Goal: Task Accomplishment & Management: Use online tool/utility

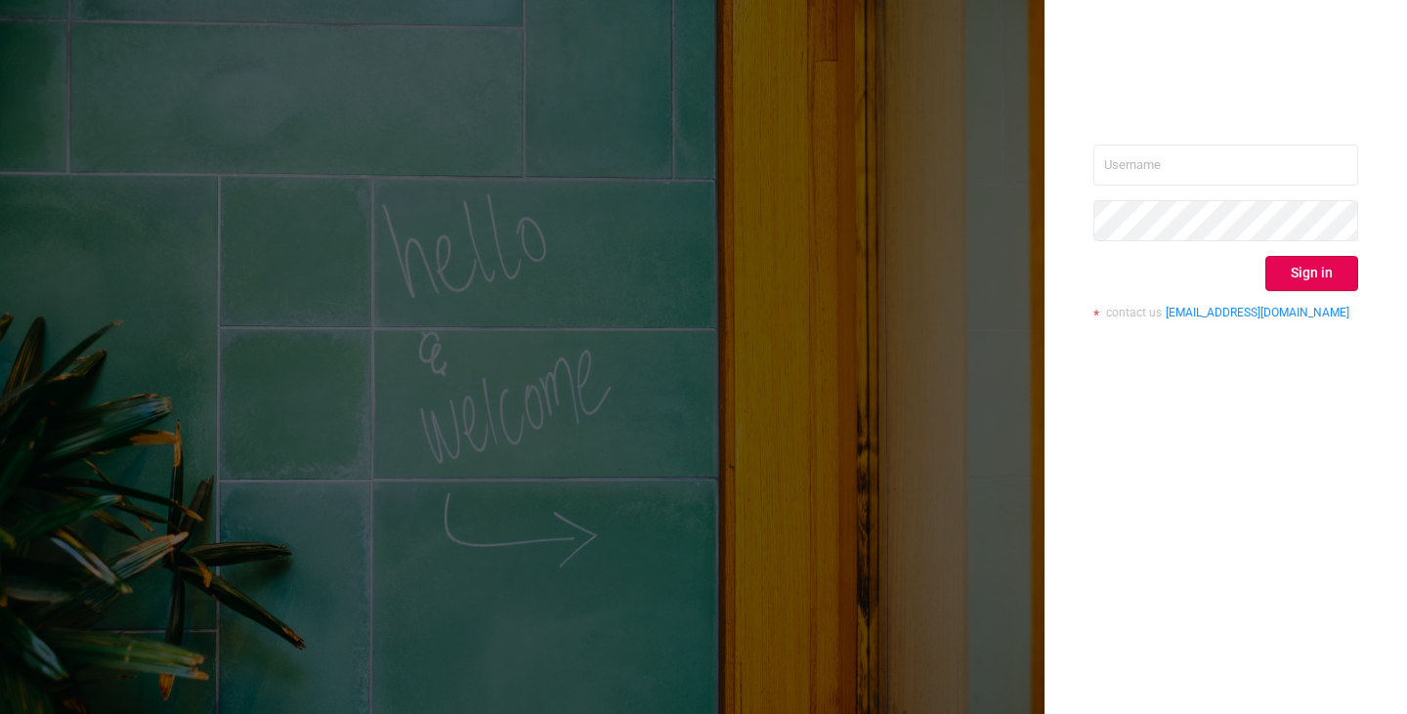
click at [1235, 158] on input "text" at bounding box center [1225, 165] width 265 height 41
click at [1205, 170] on input "text" at bounding box center [1225, 165] width 265 height 41
type input "[PERSON_NAME][EMAIL_ADDRESS][DOMAIN_NAME]"
click at [1278, 276] on button "Sign in" at bounding box center [1311, 273] width 93 height 35
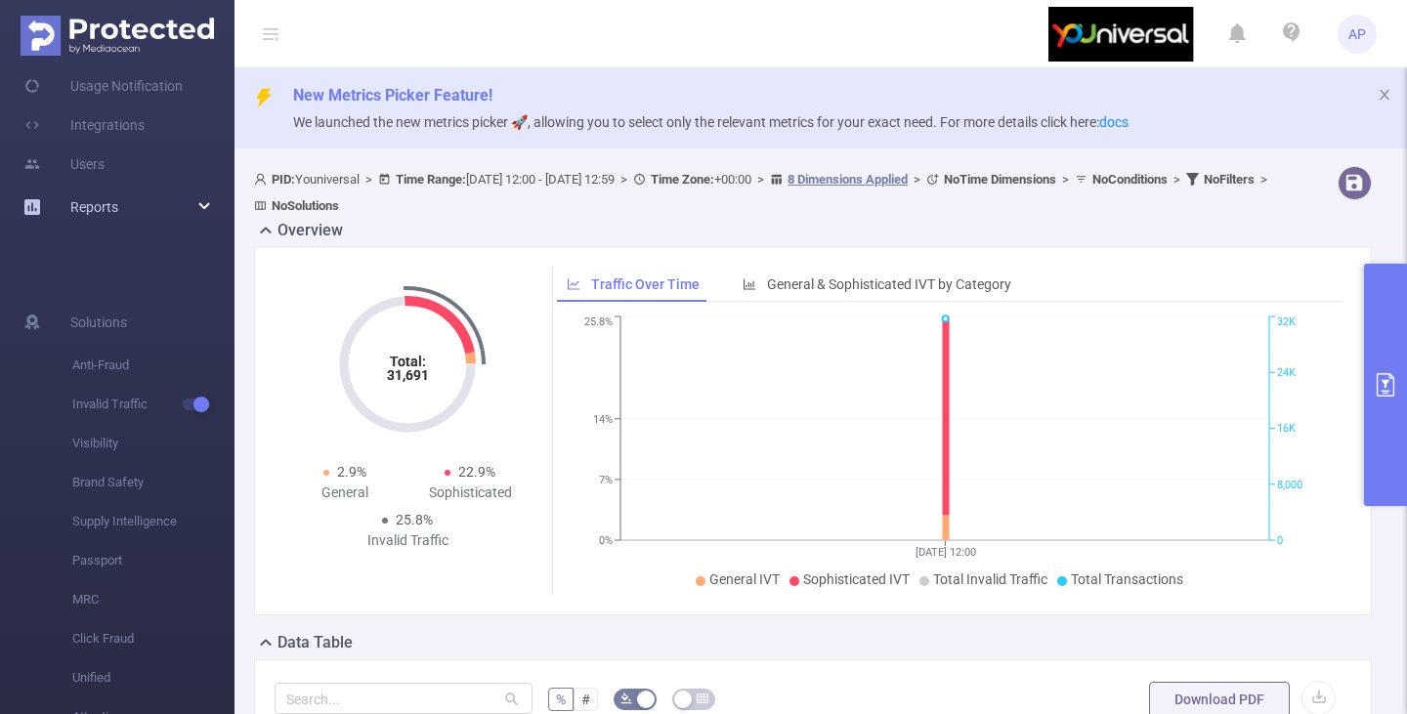
click at [94, 206] on span "Reports" at bounding box center [94, 207] width 48 height 16
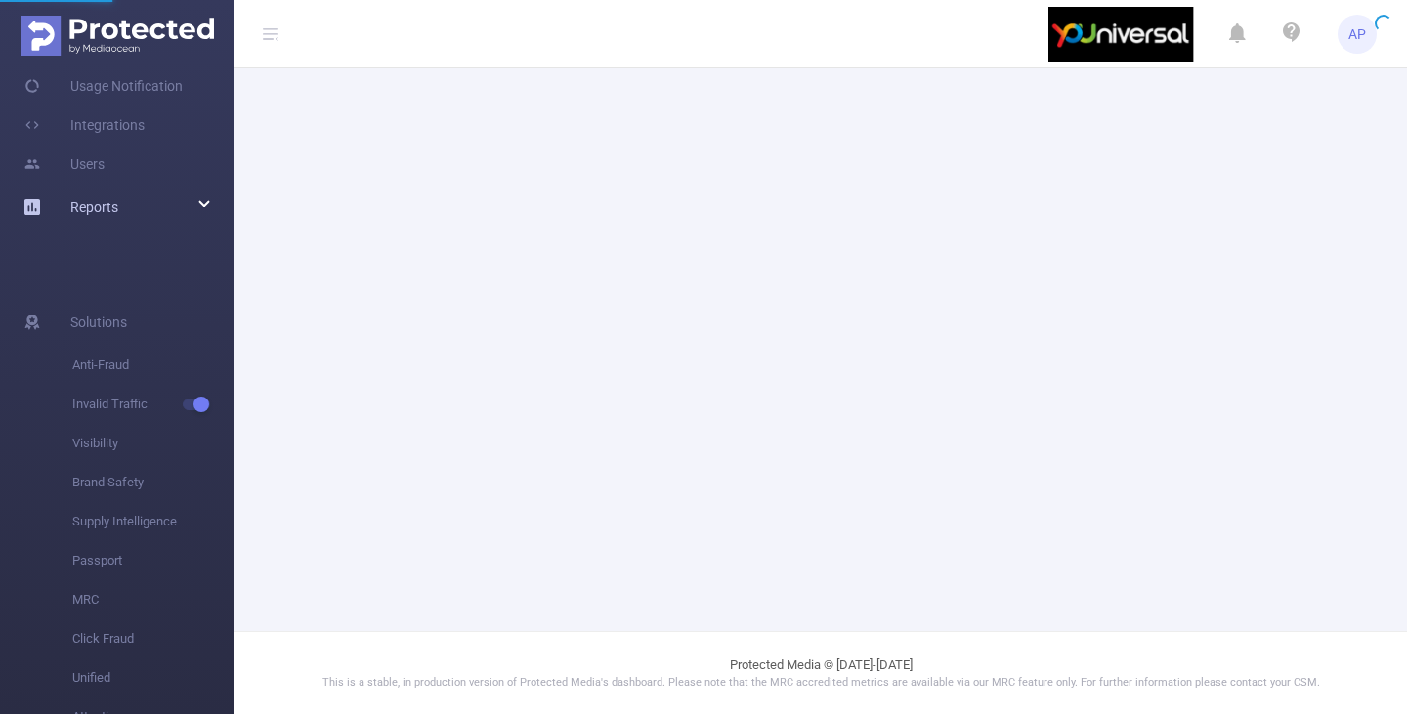
click at [200, 205] on icon at bounding box center [205, 205] width 10 height 0
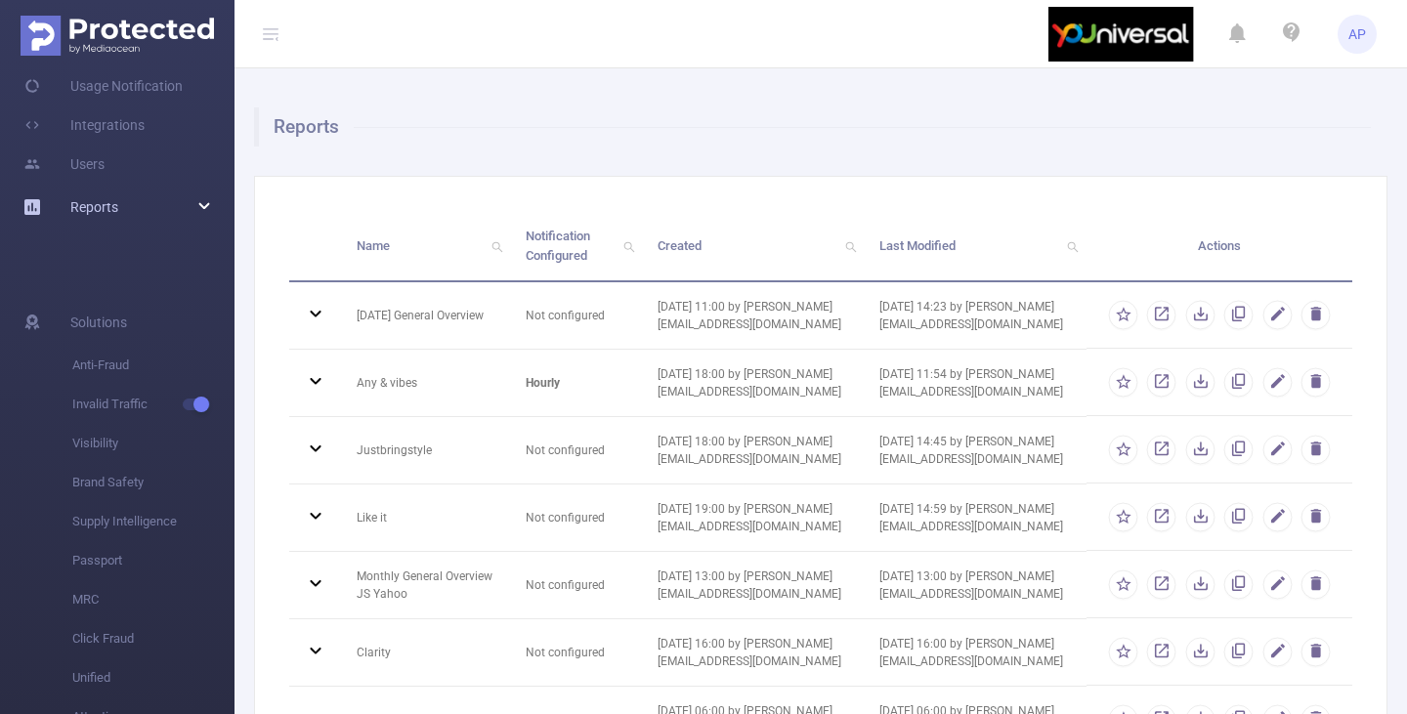
click at [200, 207] on icon at bounding box center [205, 207] width 10 height 0
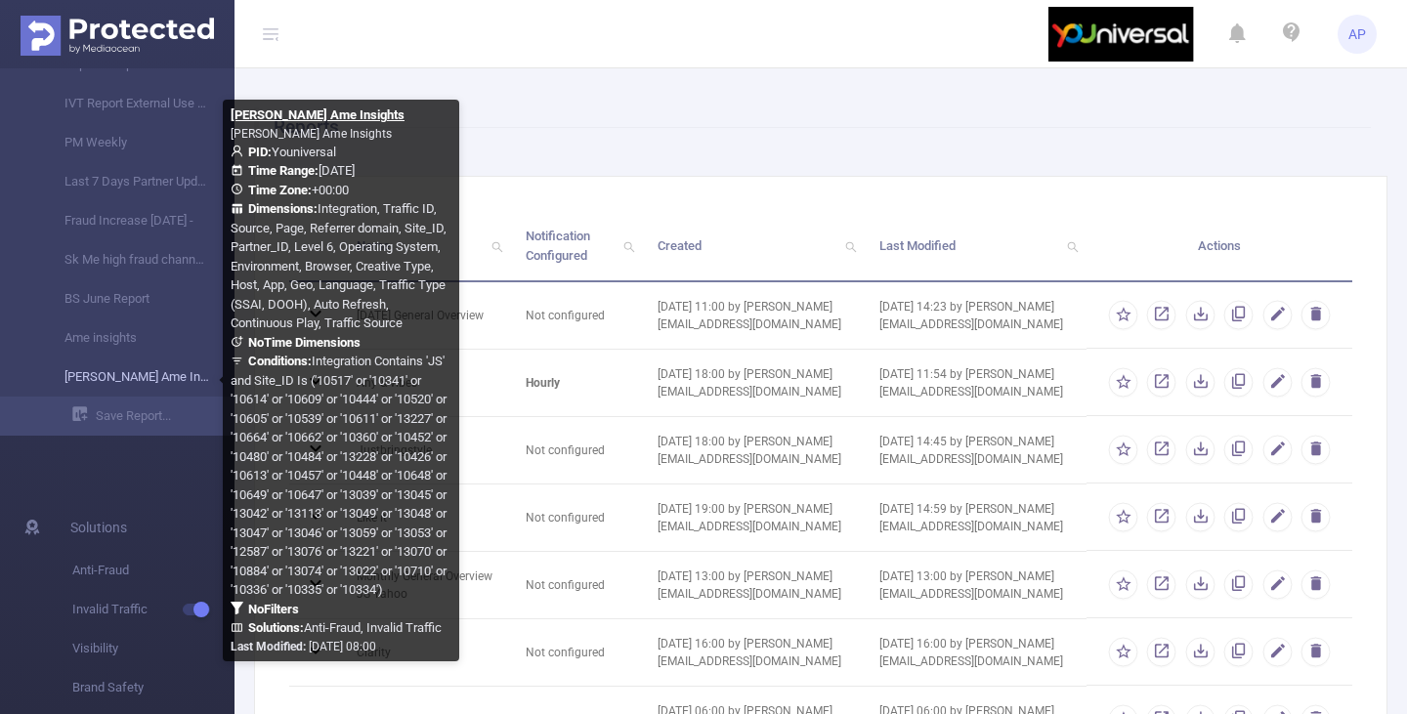
click at [134, 373] on link "[PERSON_NAME] Ame Insights" at bounding box center [125, 377] width 172 height 39
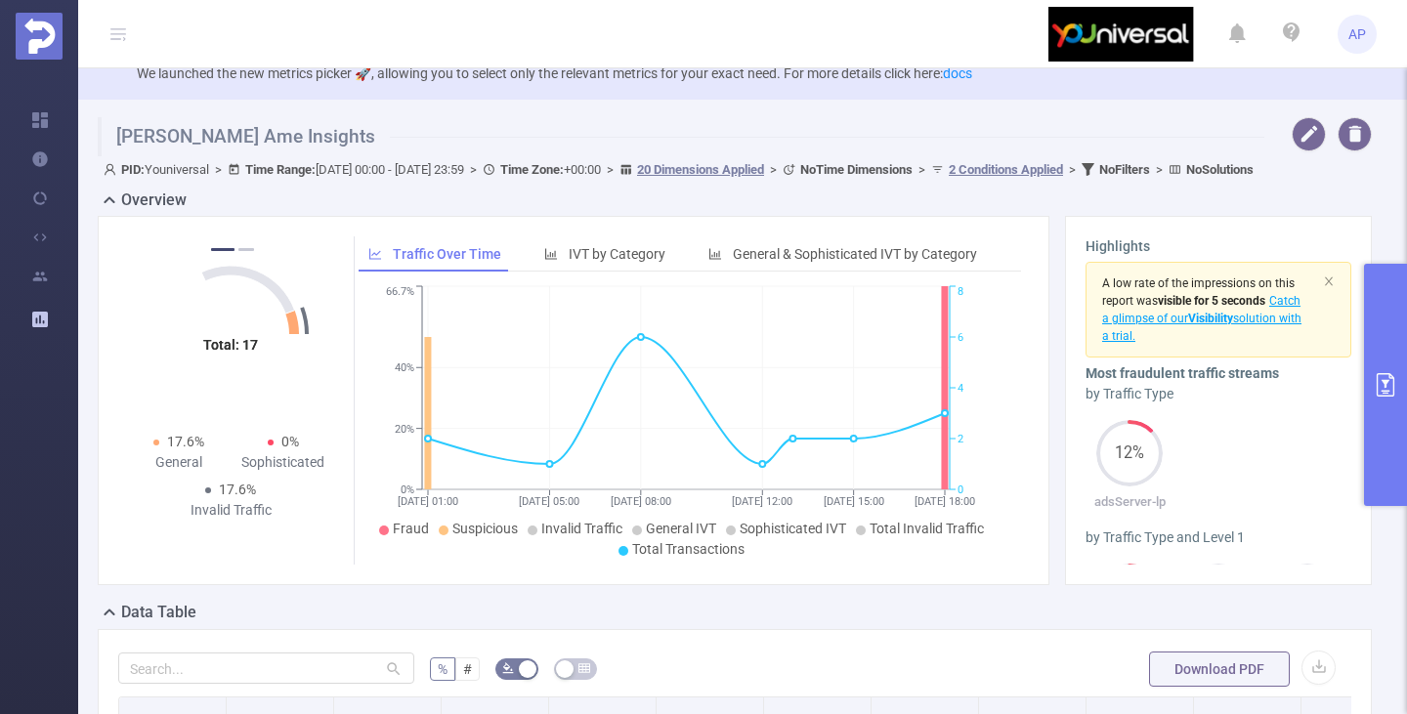
scroll to position [48, 0]
click at [1389, 288] on button "primary" at bounding box center [1385, 385] width 43 height 242
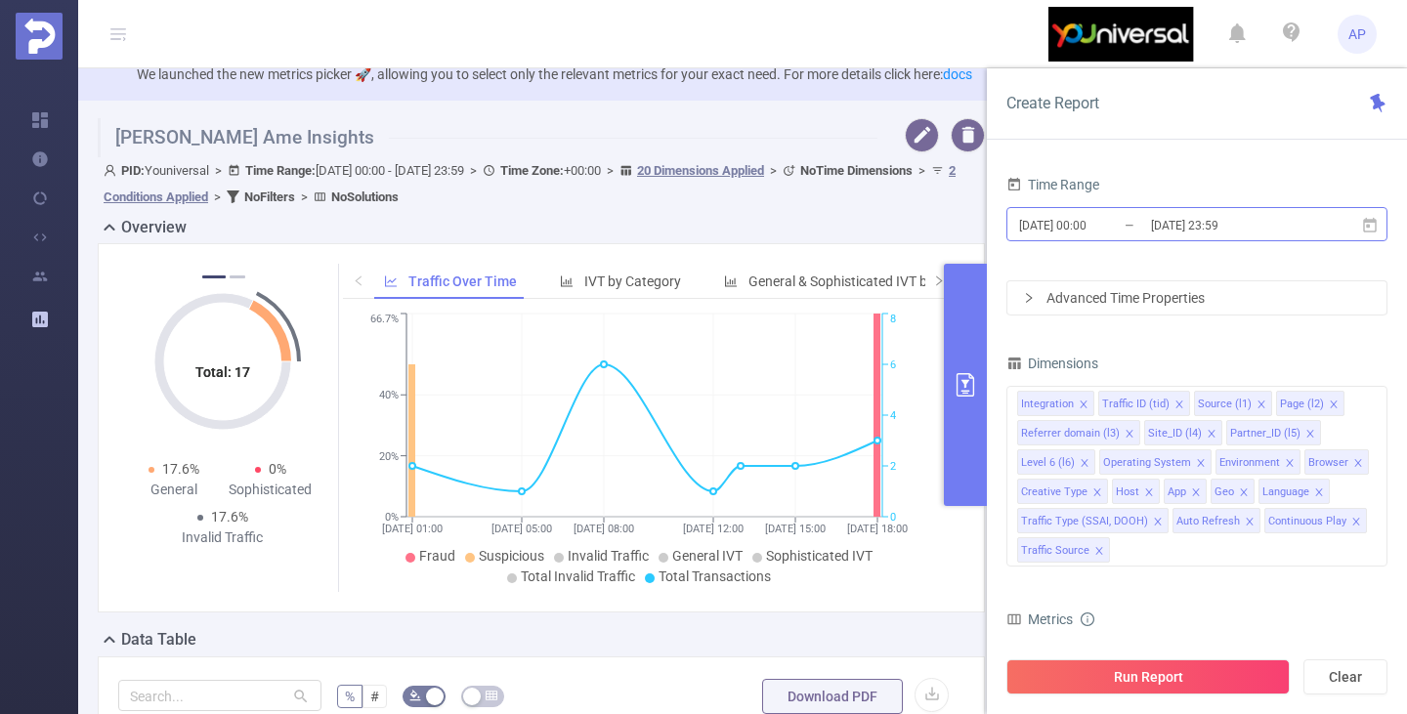
click at [1066, 231] on input "[DATE] 00:00" at bounding box center [1096, 225] width 158 height 26
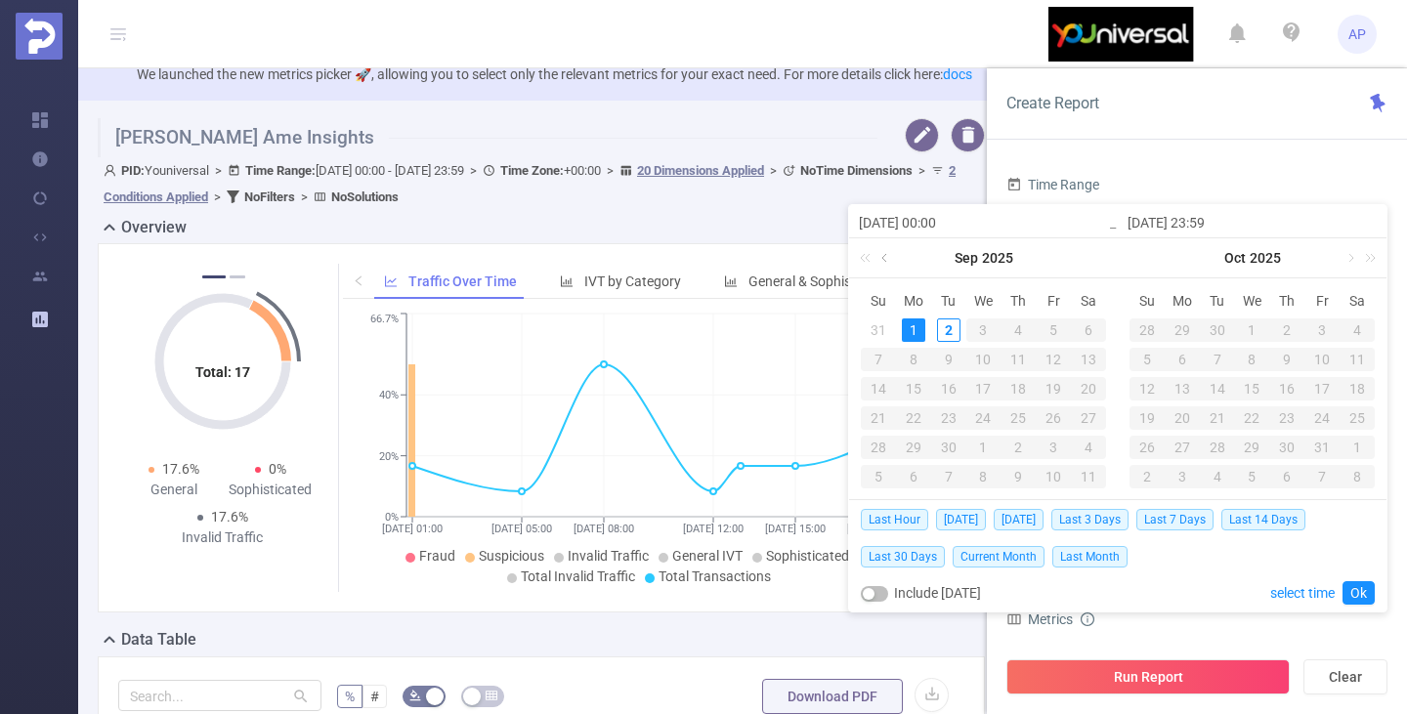
click at [884, 258] on link at bounding box center [886, 257] width 18 height 39
click at [916, 446] on div "25" at bounding box center [913, 447] width 23 height 23
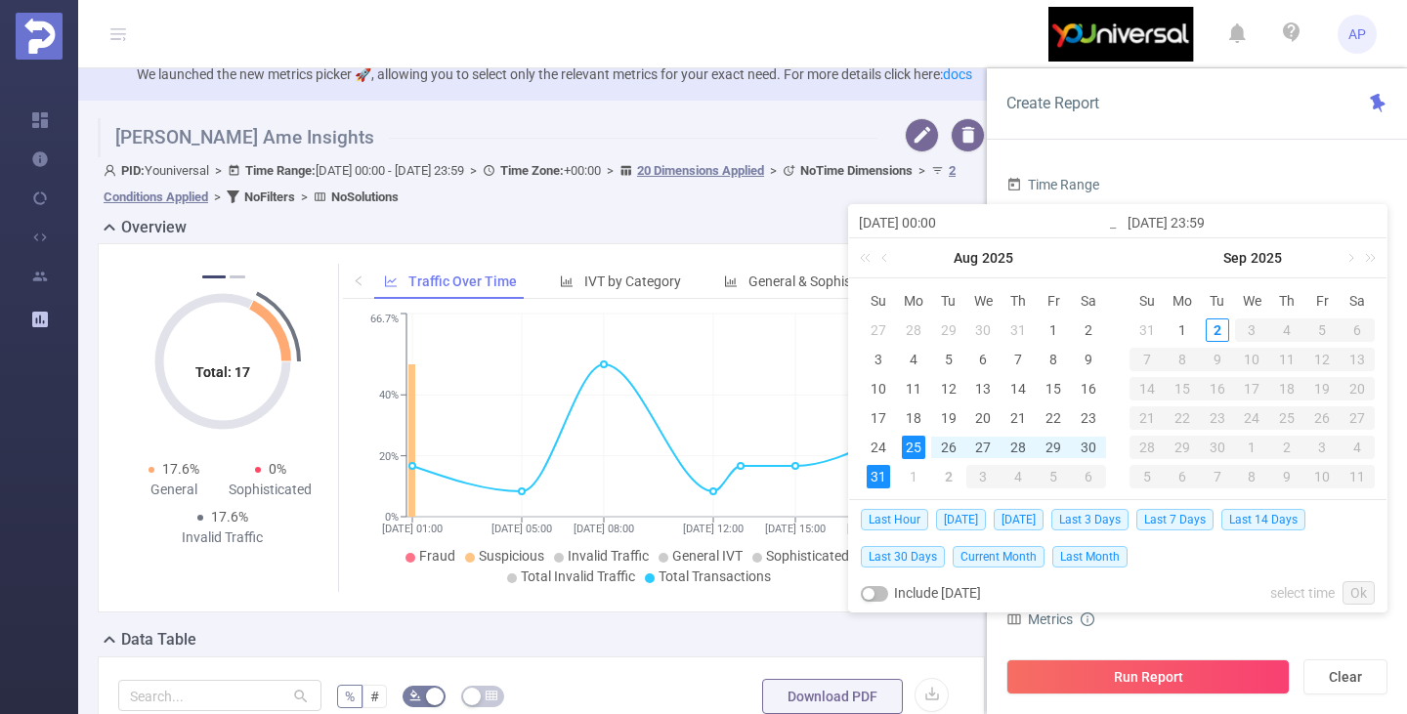
click at [868, 480] on div "31" at bounding box center [878, 476] width 23 height 23
type input "[DATE] 00:00"
type input "[DATE] 23:59"
type input "[DATE] 00:00"
type input "[DATE] 23:59"
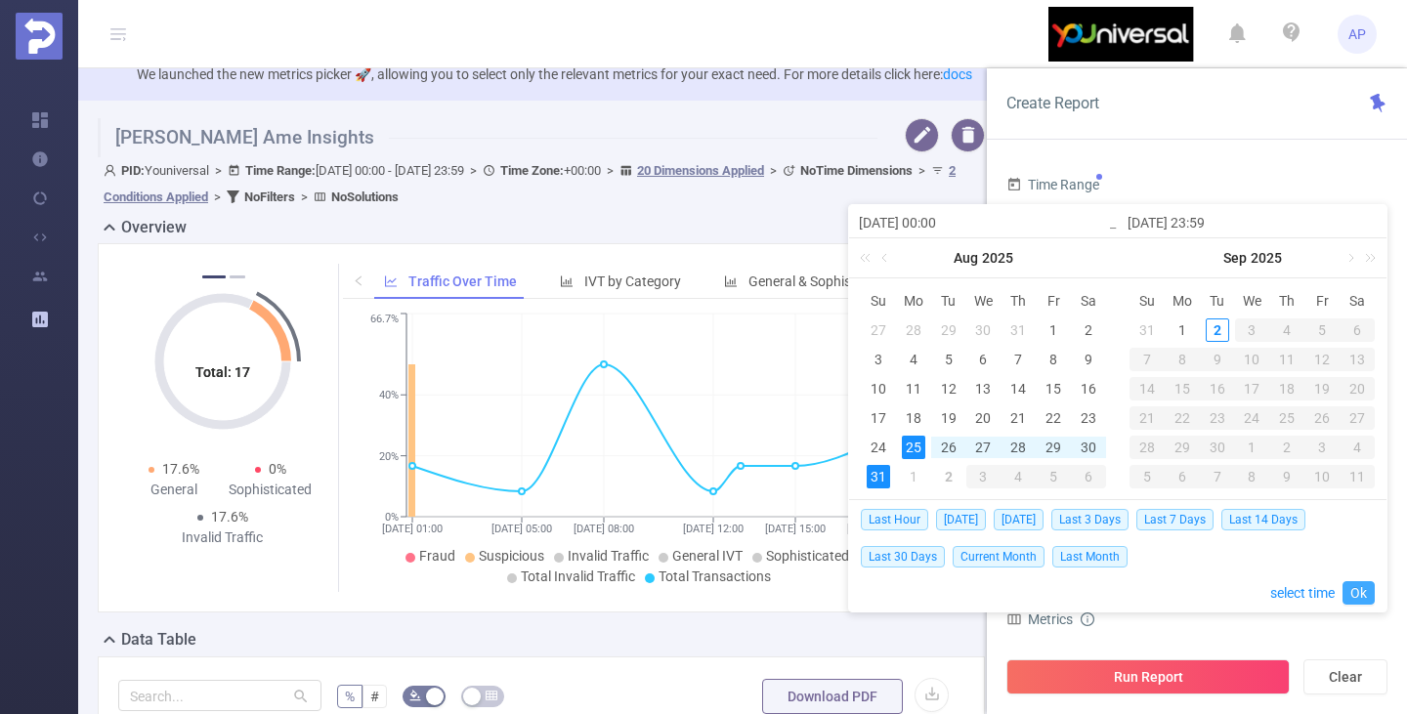
click at [1369, 589] on link "Ok" at bounding box center [1359, 592] width 32 height 23
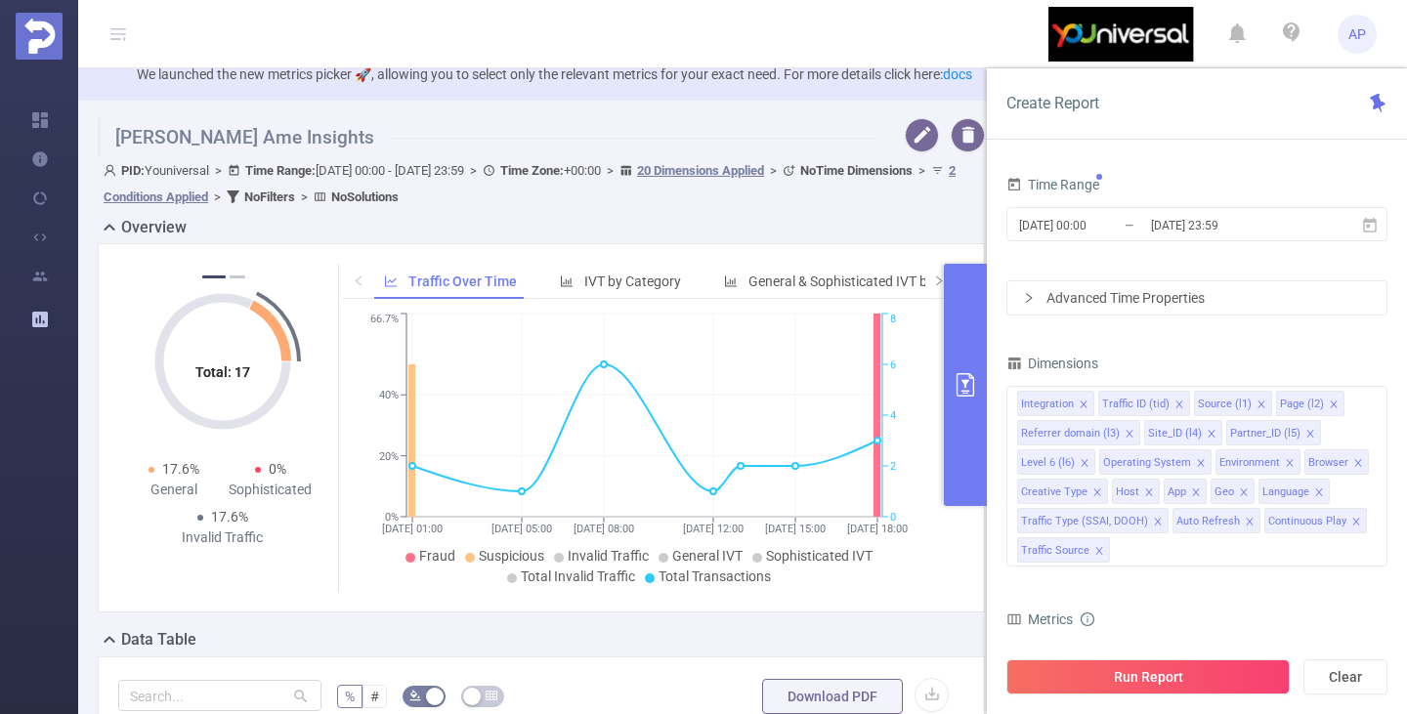
click at [1162, 308] on div "Advanced Time Properties" at bounding box center [1196, 297] width 379 height 33
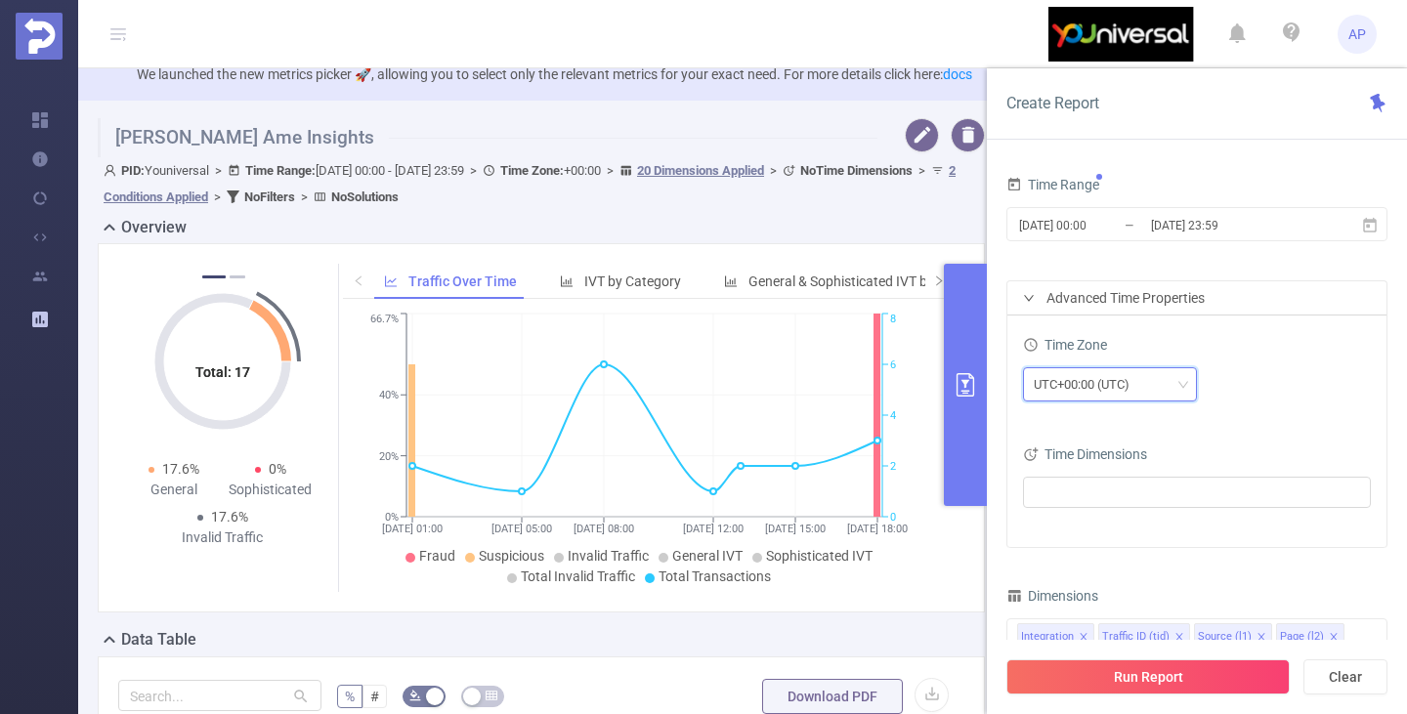
click at [1158, 389] on div "UTC+00:00 (UTC)" at bounding box center [1110, 384] width 152 height 32
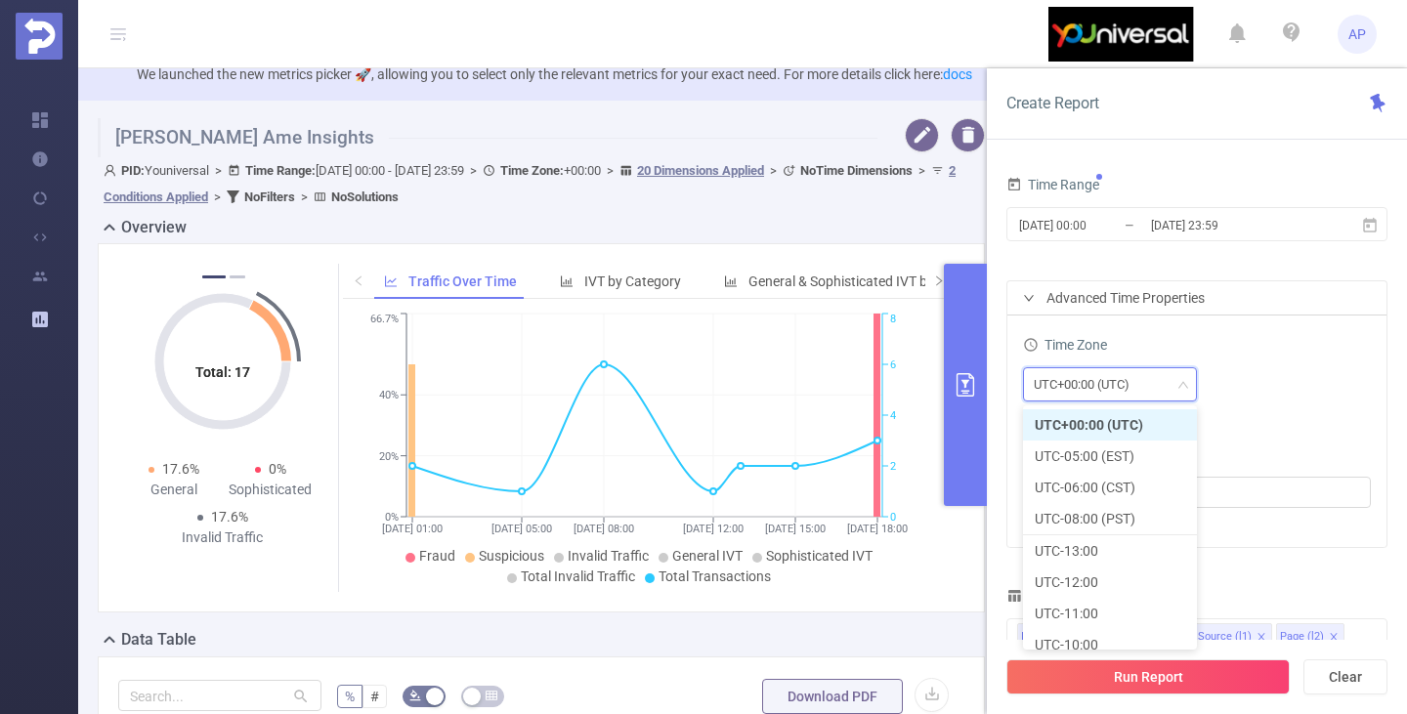
click at [1238, 385] on div "UTC+00:00 (UTC)" at bounding box center [1197, 384] width 348 height 34
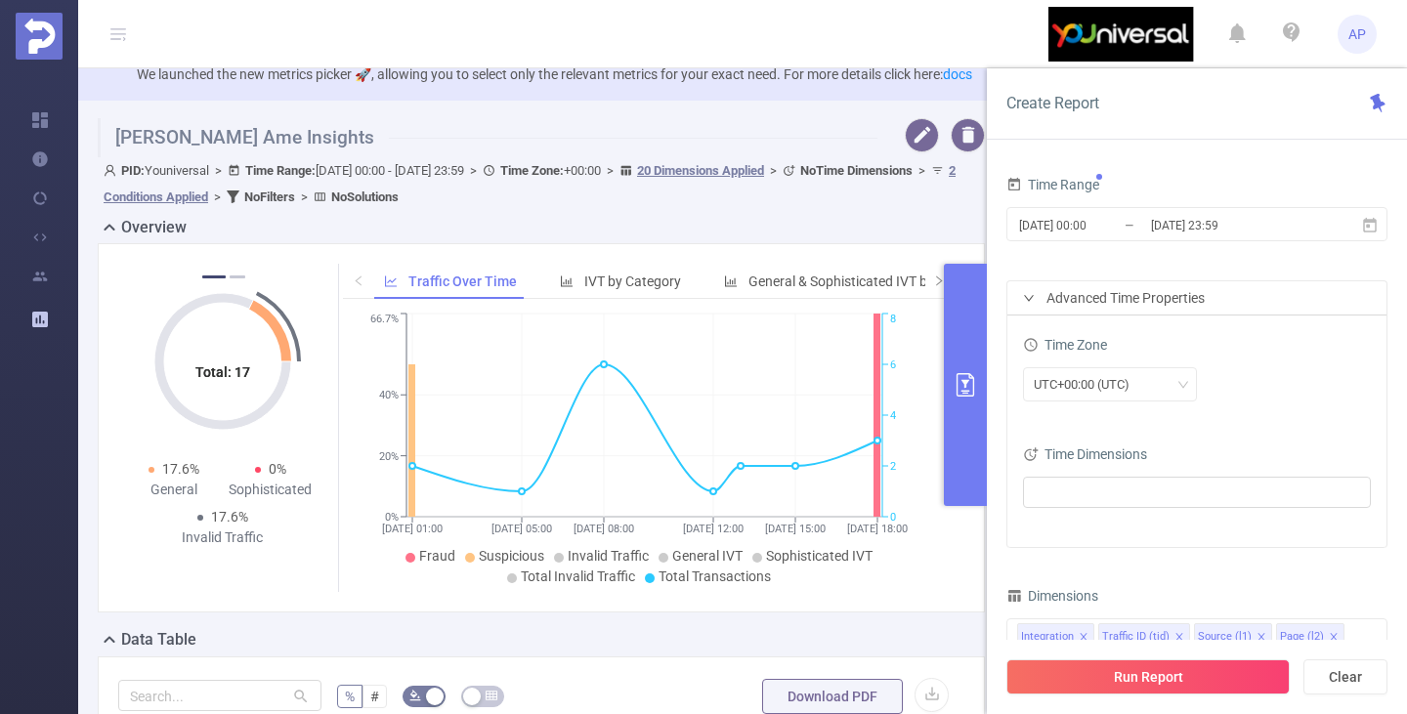
click at [1122, 470] on div "Time Dimensions" at bounding box center [1197, 457] width 348 height 32
click at [1114, 482] on ul at bounding box center [1189, 492] width 321 height 29
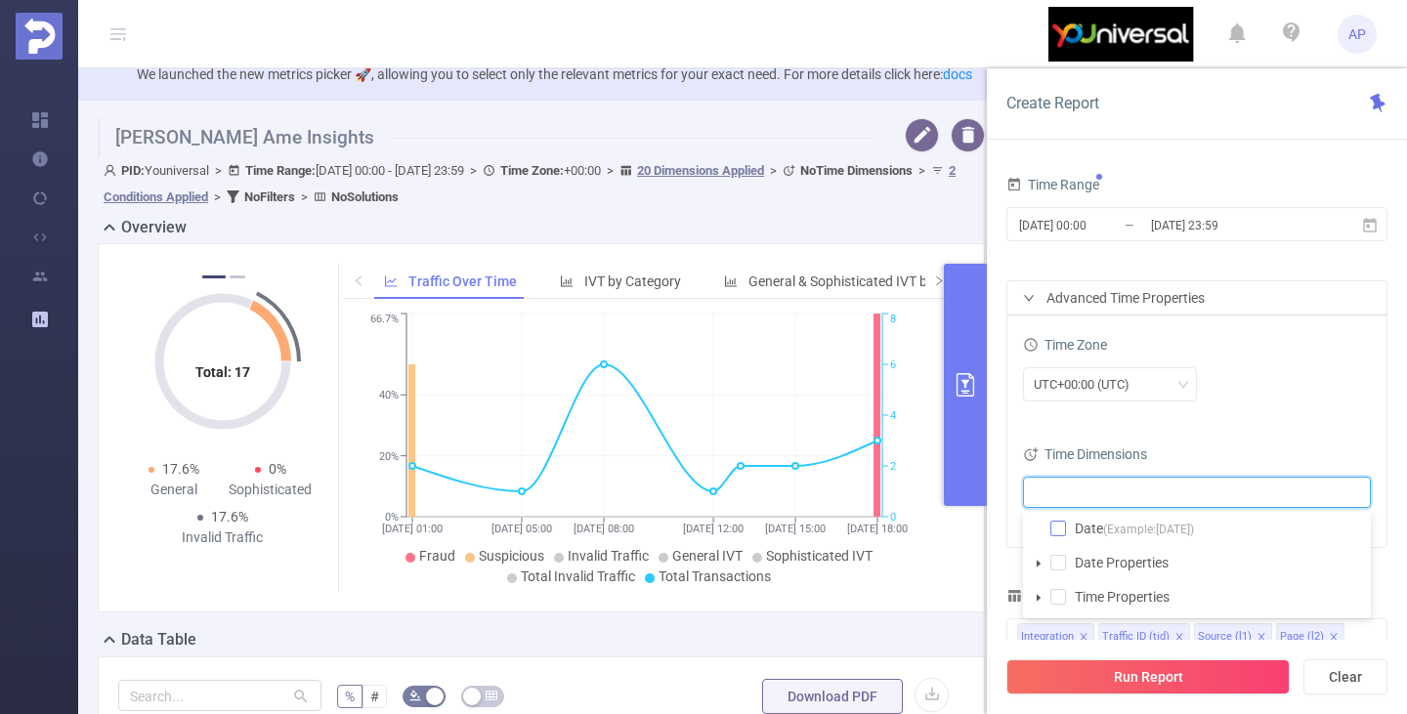
click at [1053, 533] on span at bounding box center [1058, 529] width 16 height 16
click at [1254, 432] on div "Time Zone UTC+00:00 (UTC) Time Dimensions Date" at bounding box center [1196, 432] width 379 height 232
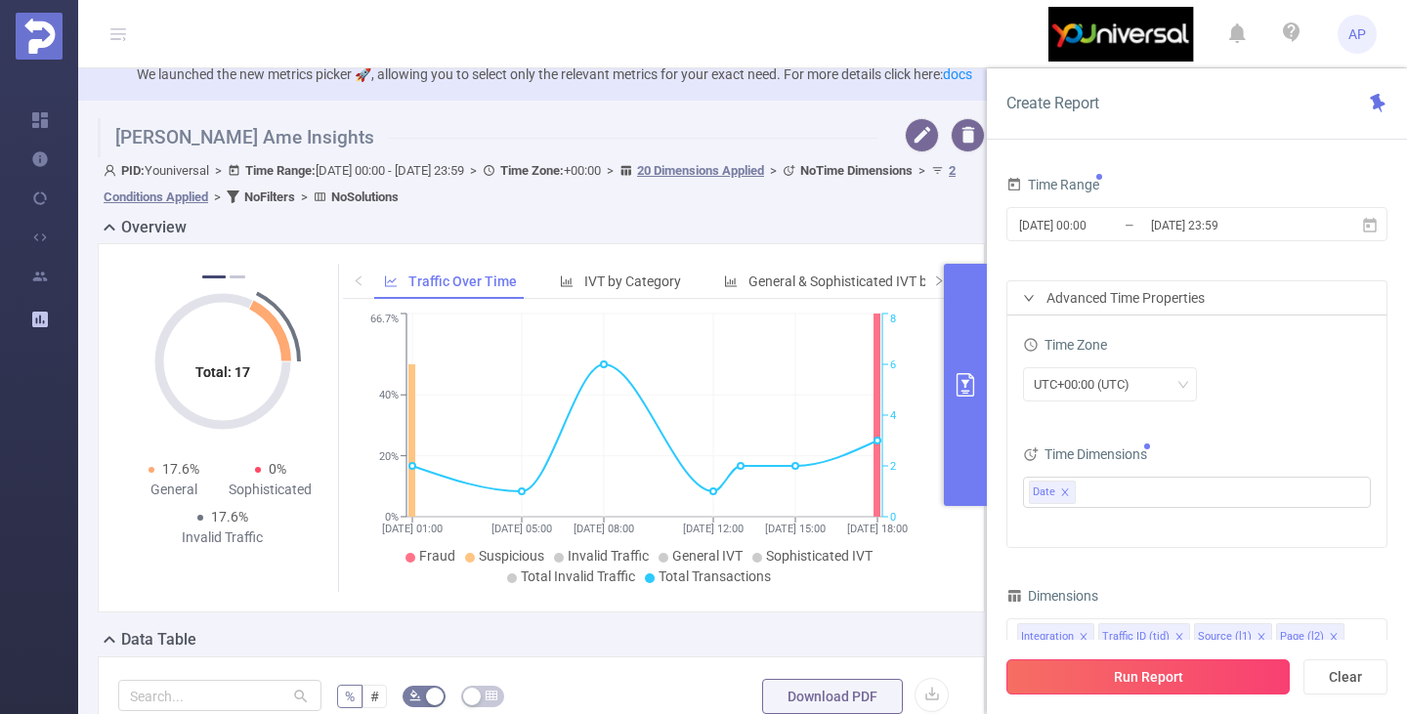
click at [1160, 681] on button "Run Report" at bounding box center [1147, 677] width 283 height 35
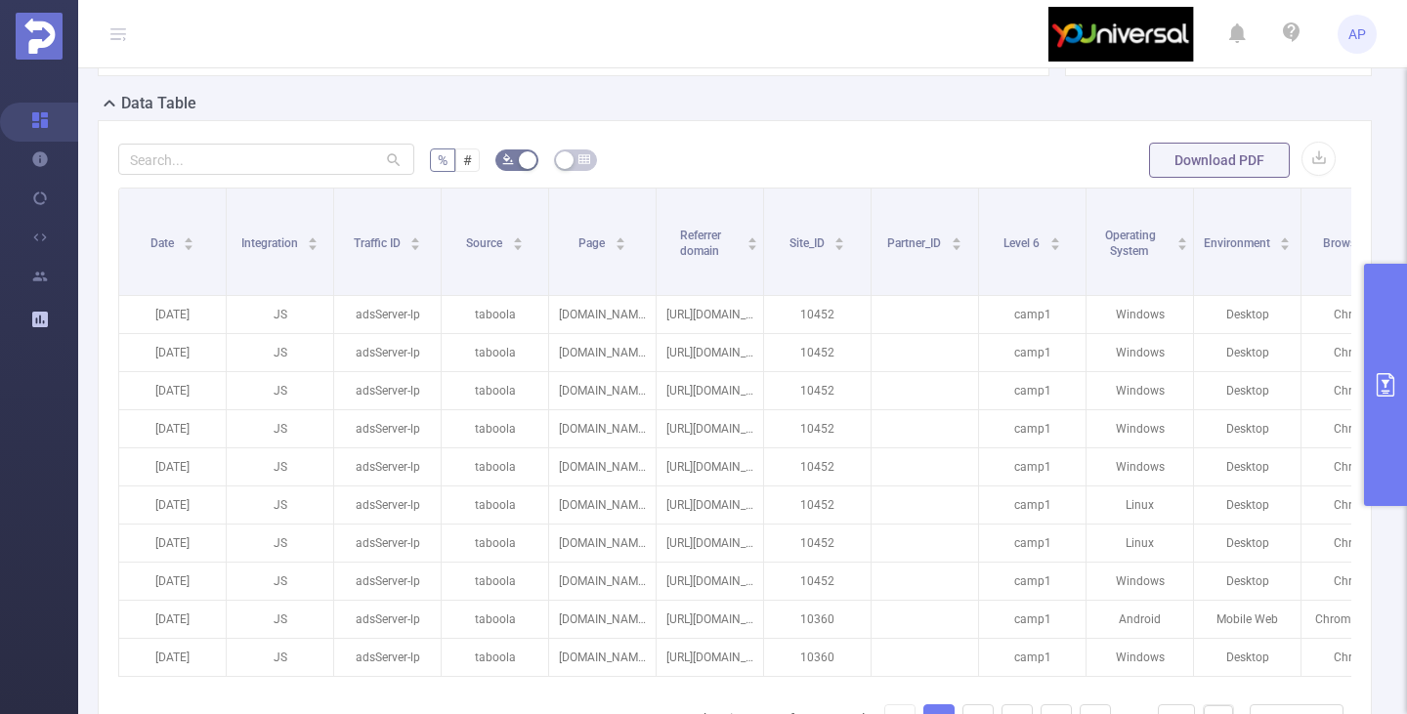
scroll to position [518, 0]
click at [1312, 179] on button "button" at bounding box center [1319, 162] width 34 height 34
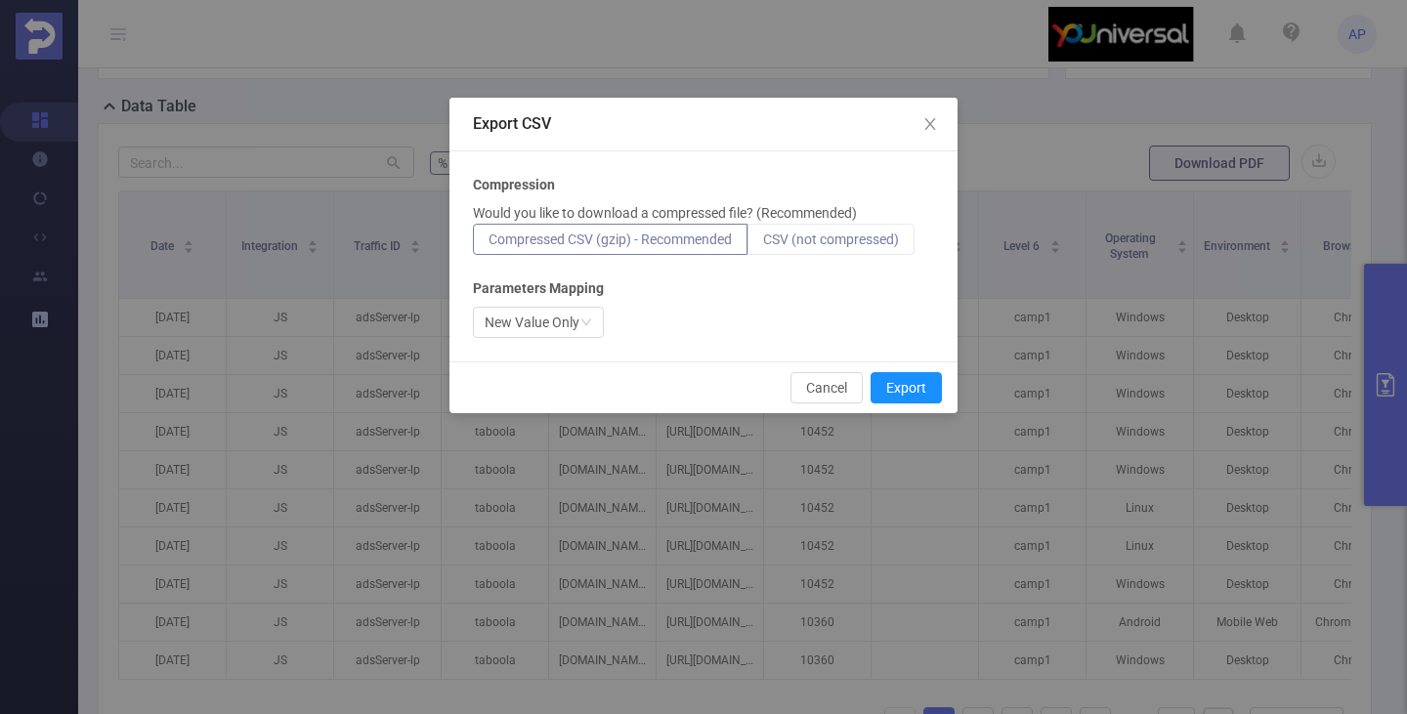
click at [856, 231] on label "CSV (not compressed)" at bounding box center [831, 239] width 167 height 31
click at [763, 244] on input "CSV (not compressed)" at bounding box center [763, 244] width 0 height 0
drag, startPoint x: 895, startPoint y: 379, endPoint x: 612, endPoint y: 391, distance: 283.6
click at [895, 379] on button "Export" at bounding box center [906, 387] width 71 height 31
